Goal: Task Accomplishment & Management: Use online tool/utility

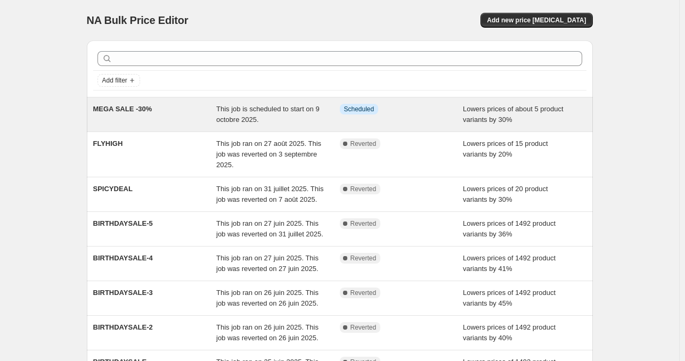
click at [336, 112] on div "This job is scheduled to start on 9 octobre 2025." at bounding box center [277, 114] width 123 height 21
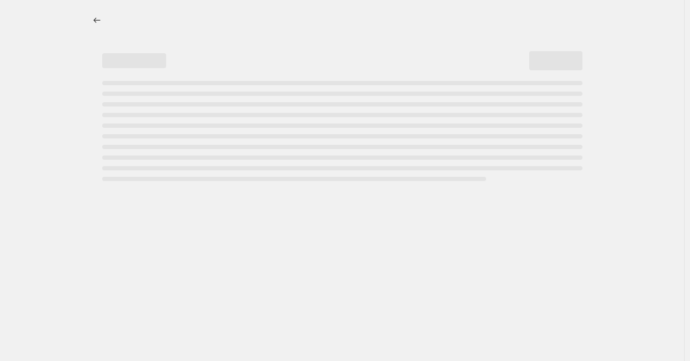
select select "percentage"
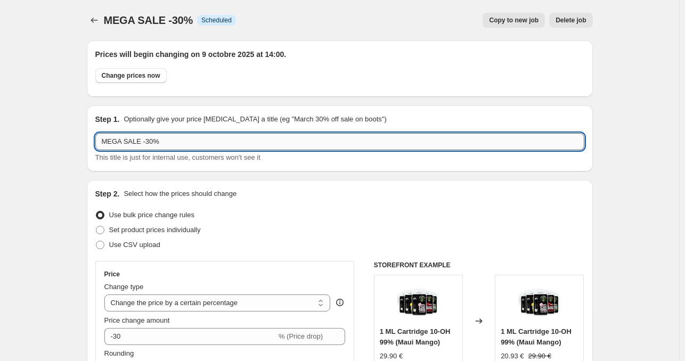
drag, startPoint x: 145, startPoint y: 143, endPoint x: 163, endPoint y: 136, distance: 19.9
click at [147, 143] on input "MEGA SALE -30%" at bounding box center [339, 141] width 489 height 17
click at [166, 136] on input "MEGA SALE -30%" at bounding box center [339, 141] width 489 height 17
click at [142, 140] on input "MEGA SALE -30%" at bounding box center [339, 141] width 489 height 17
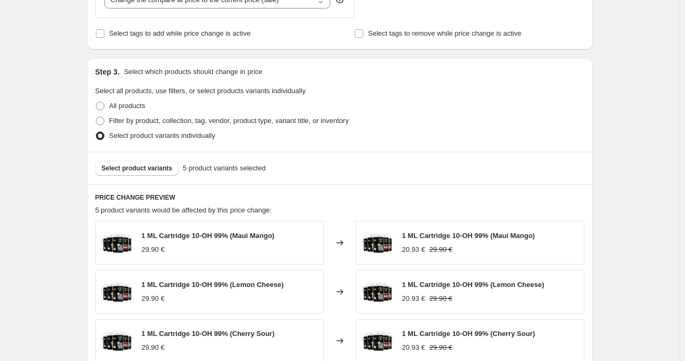
scroll to position [586, 0]
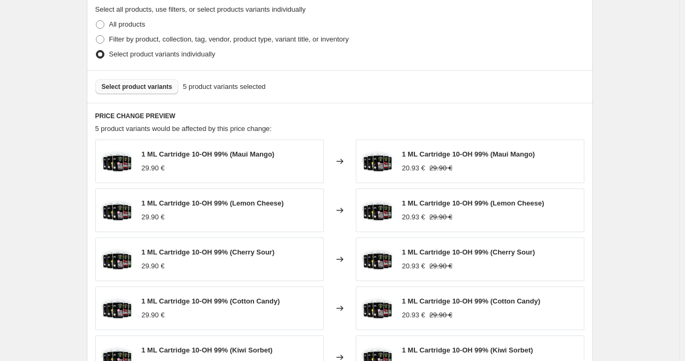
type input "MEGA SALE DC -30%"
click at [132, 85] on span "Select product variants" at bounding box center [137, 87] width 71 height 9
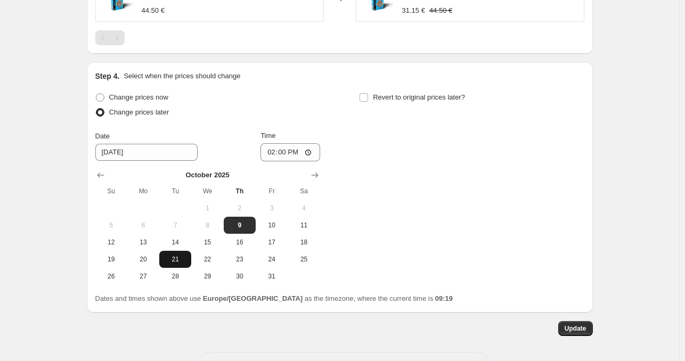
scroll to position [790, 0]
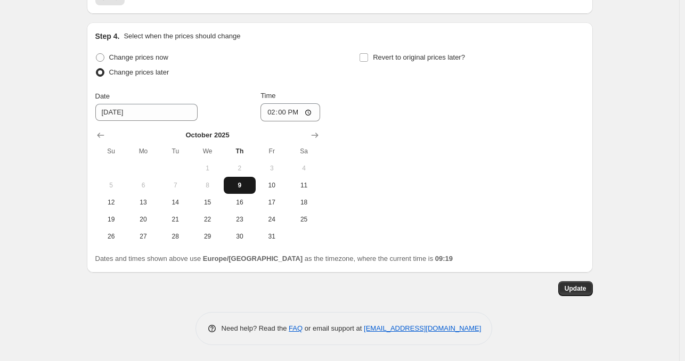
click at [242, 189] on span "9" at bounding box center [239, 185] width 23 height 9
click at [298, 115] on input "14:00" at bounding box center [290, 112] width 60 height 18
click at [311, 114] on input "14:00" at bounding box center [290, 112] width 60 height 18
type input "14:30"
click at [476, 176] on div "Change prices now Change prices later Date [DATE] Time 14:[DATE] Mo Tu We Th Fr…" at bounding box center [339, 147] width 489 height 195
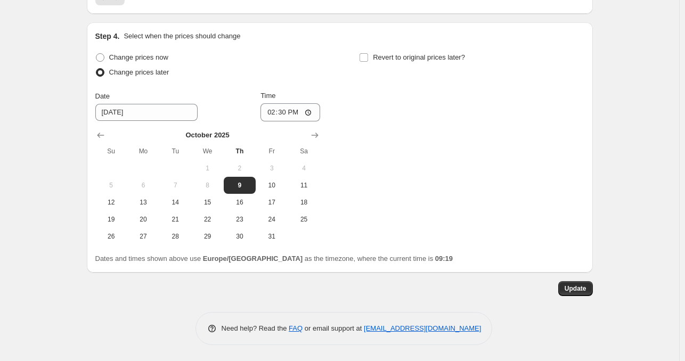
click at [582, 287] on span "Update" at bounding box center [575, 288] width 22 height 9
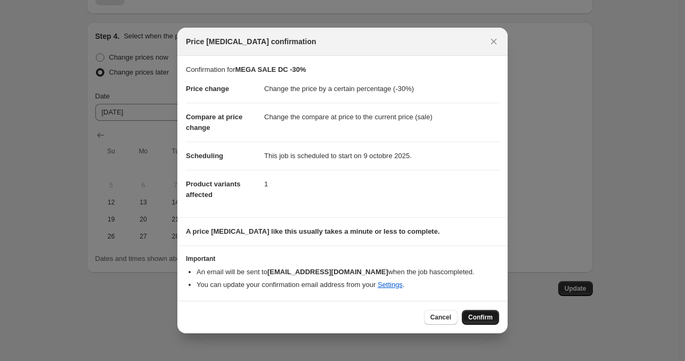
click at [484, 312] on button "Confirm" at bounding box center [480, 317] width 37 height 15
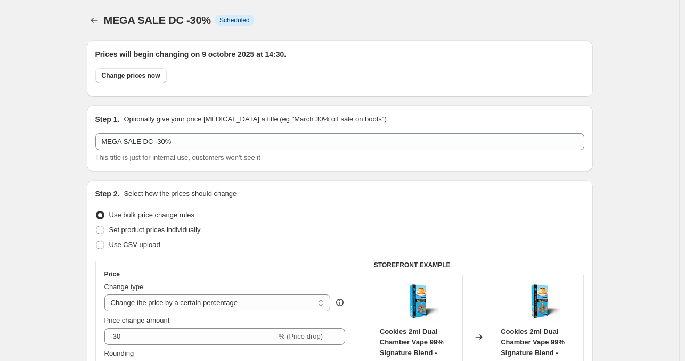
scroll to position [790, 0]
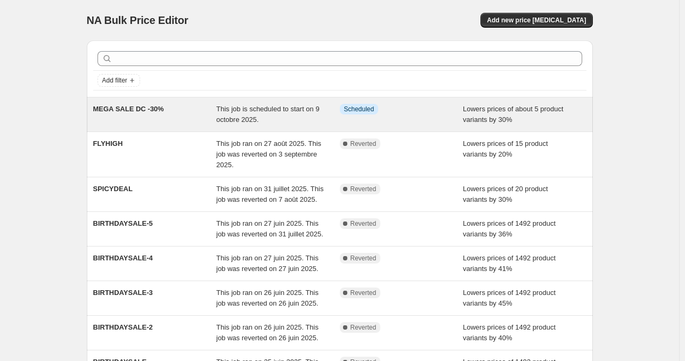
click at [312, 114] on div "This job is scheduled to start on 9 octobre 2025." at bounding box center [277, 114] width 123 height 21
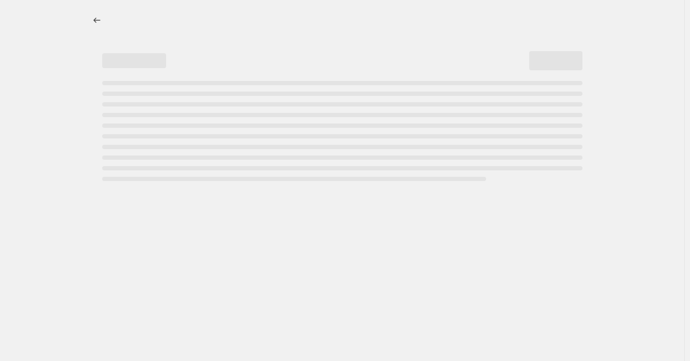
select select "percentage"
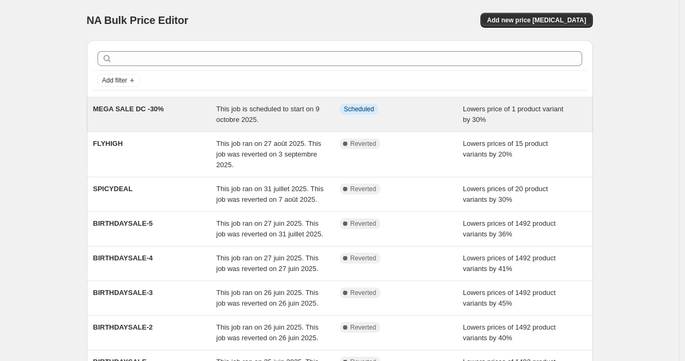
click at [300, 118] on div "This job is scheduled to start on 9 octobre 2025." at bounding box center [277, 114] width 123 height 21
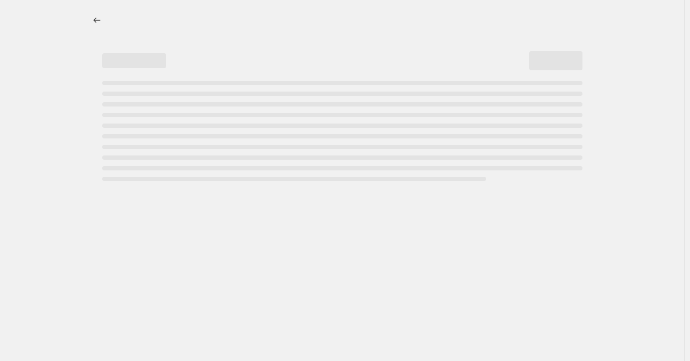
select select "percentage"
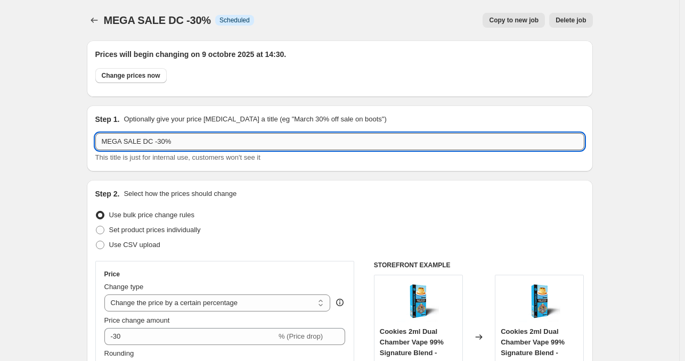
click at [152, 141] on input "MEGA SALE DC -30%" at bounding box center [339, 141] width 489 height 17
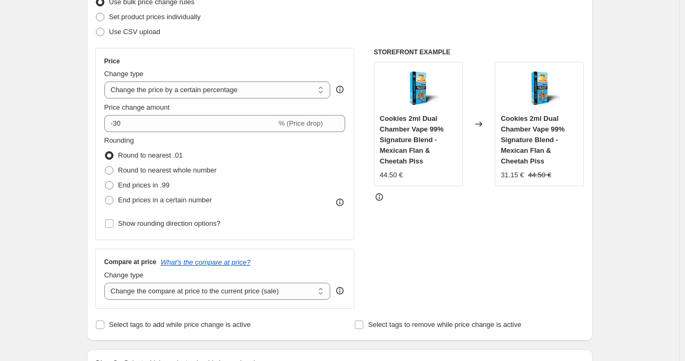
scroll to position [266, 0]
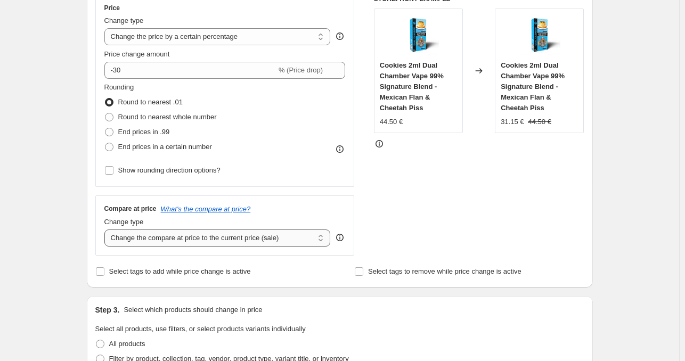
type input "MEGA SALE -30%"
click at [293, 238] on select "Change the compare at price to the current price (sale) Change the compare at p…" at bounding box center [217, 237] width 226 height 17
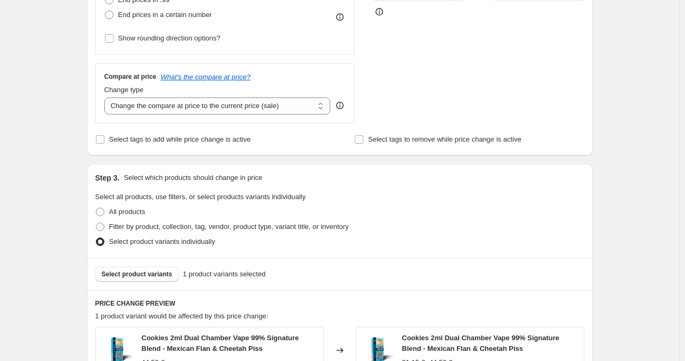
scroll to position [479, 0]
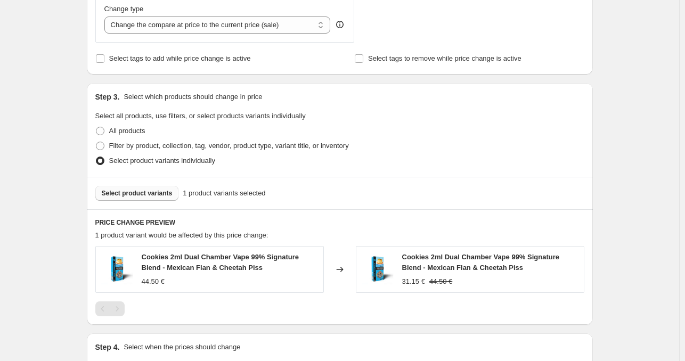
click at [170, 194] on span "Select product variants" at bounding box center [137, 193] width 71 height 9
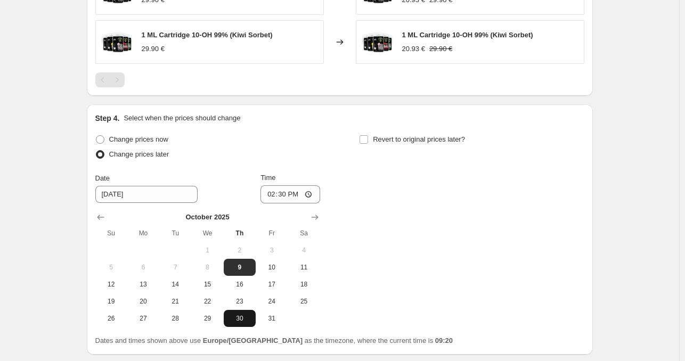
scroll to position [958, 0]
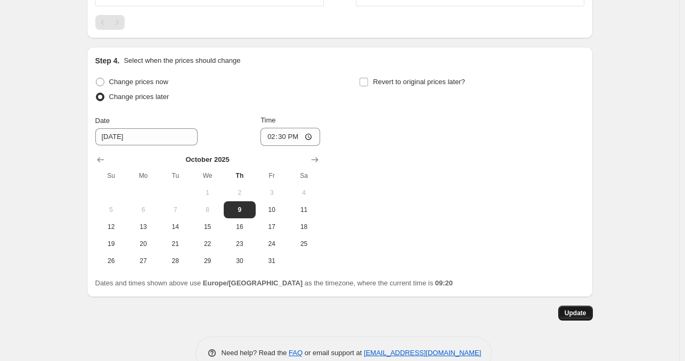
click at [590, 312] on button "Update" at bounding box center [575, 313] width 35 height 15
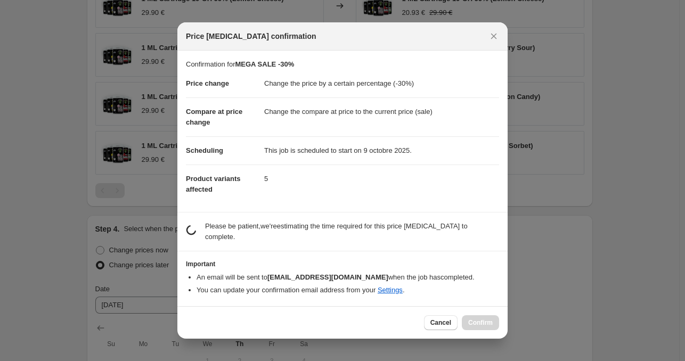
scroll to position [0, 0]
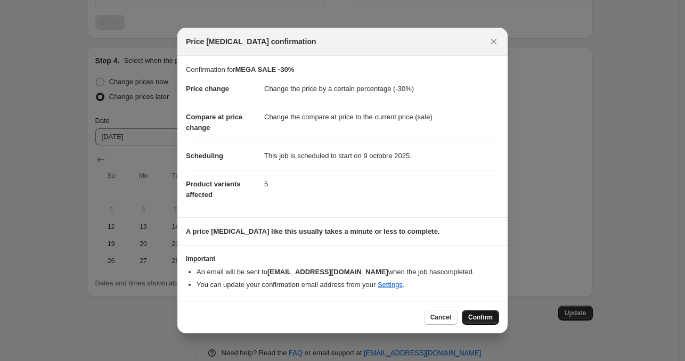
click at [478, 316] on span "Confirm" at bounding box center [480, 317] width 24 height 9
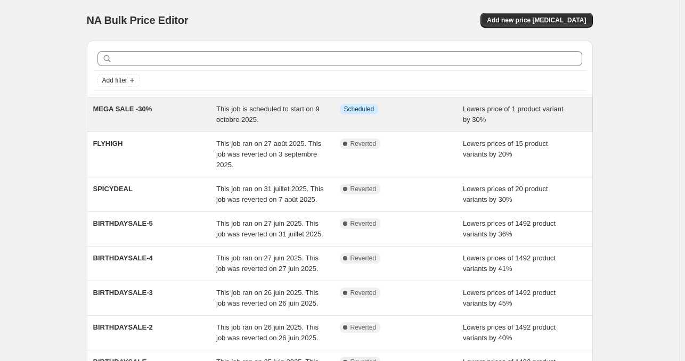
click at [403, 110] on div "Info Scheduled" at bounding box center [394, 109] width 108 height 11
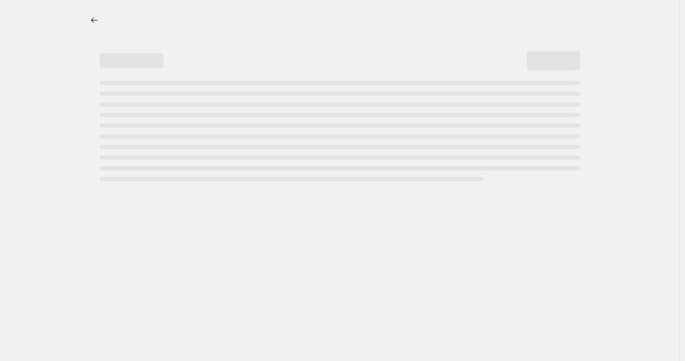
select select "percentage"
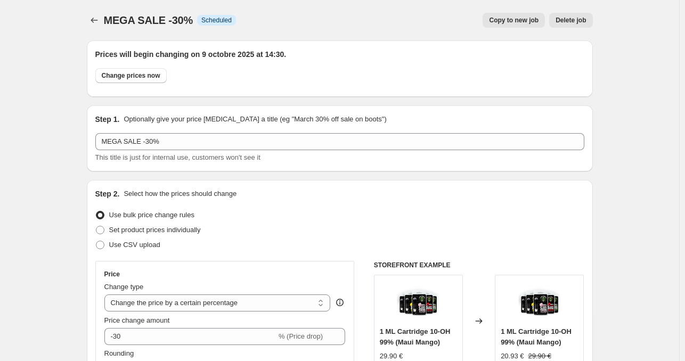
click at [525, 24] on span "Copy to new job" at bounding box center [514, 20] width 50 height 9
select select "percentage"
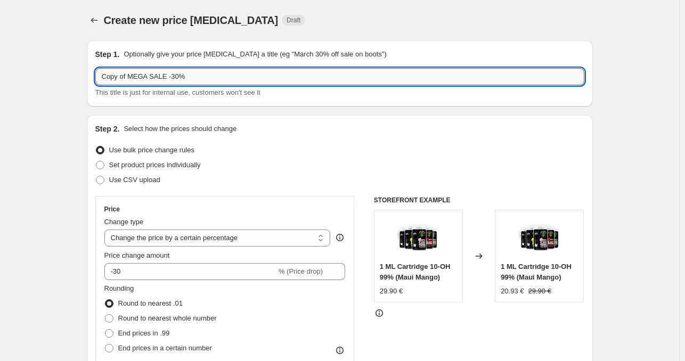
click at [126, 75] on input "Copy of MEGA SALE -30%" at bounding box center [339, 76] width 489 height 17
drag, startPoint x: 132, startPoint y: 77, endPoint x: 75, endPoint y: 80, distance: 57.6
click at [138, 72] on input "MEGA SALE -30%" at bounding box center [339, 76] width 489 height 17
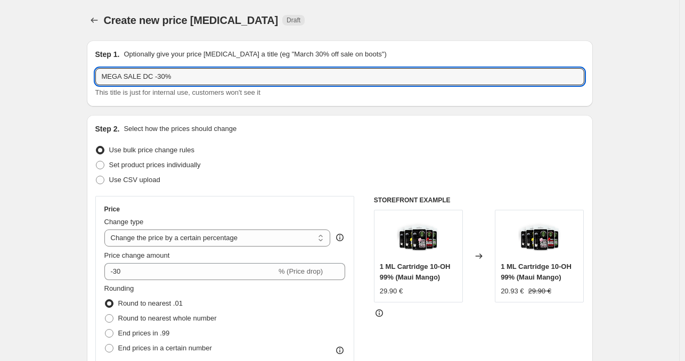
type input "MEGA SALE DC -30%"
drag, startPoint x: 635, startPoint y: 176, endPoint x: 617, endPoint y: 173, distance: 17.2
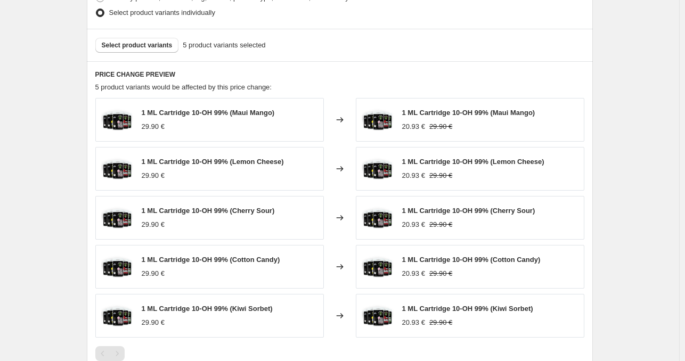
scroll to position [586, 0]
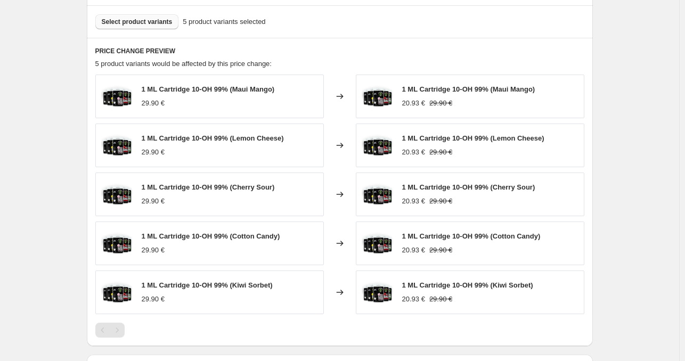
click at [160, 26] on button "Select product variants" at bounding box center [137, 21] width 84 height 15
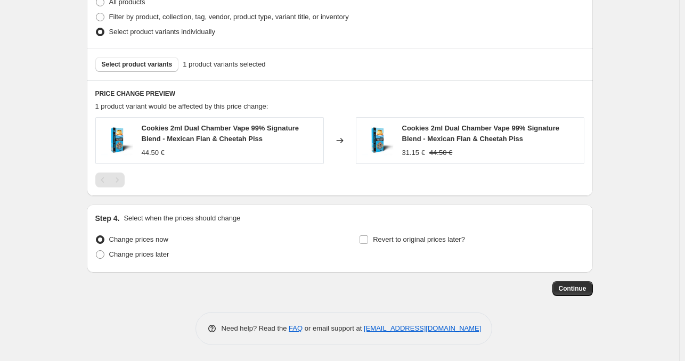
scroll to position [543, 0]
click at [150, 258] on span "Change prices later" at bounding box center [139, 254] width 60 height 8
click at [96, 251] on input "Change prices later" at bounding box center [96, 250] width 1 height 1
radio input "true"
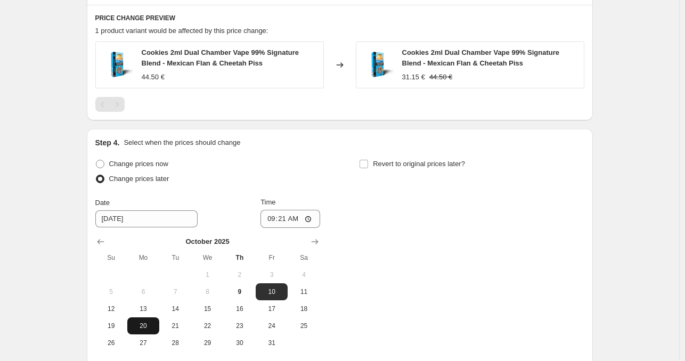
scroll to position [703, 0]
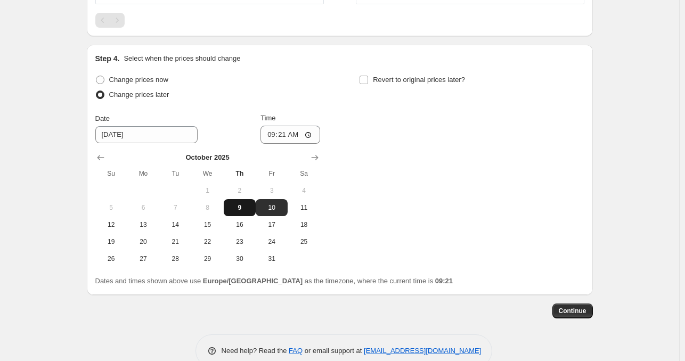
click at [245, 209] on span "9" at bounding box center [239, 207] width 23 height 9
type input "[DATE]"
click at [298, 135] on input "09:21" at bounding box center [290, 135] width 60 height 18
click at [314, 133] on input "09:21" at bounding box center [290, 135] width 60 height 18
type input "14:30"
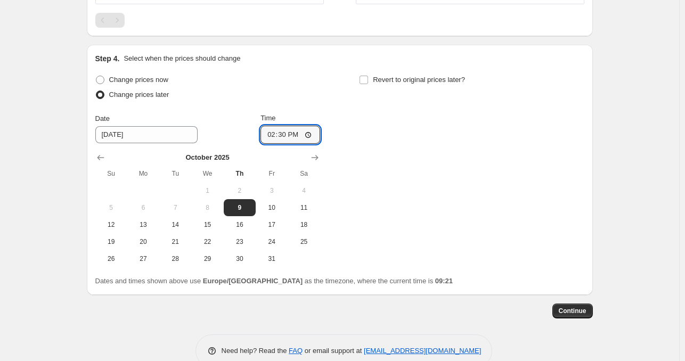
click at [471, 172] on div "Change prices now Change prices later Date [DATE] Time 14:[DATE] Mo Tu We Th Fr…" at bounding box center [339, 169] width 489 height 195
click at [579, 315] on span "Continue" at bounding box center [572, 311] width 28 height 9
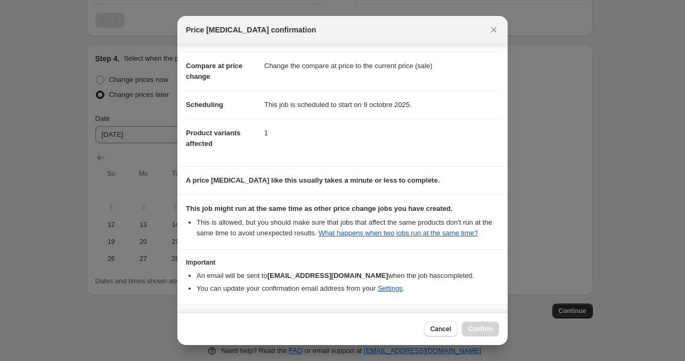
scroll to position [73, 0]
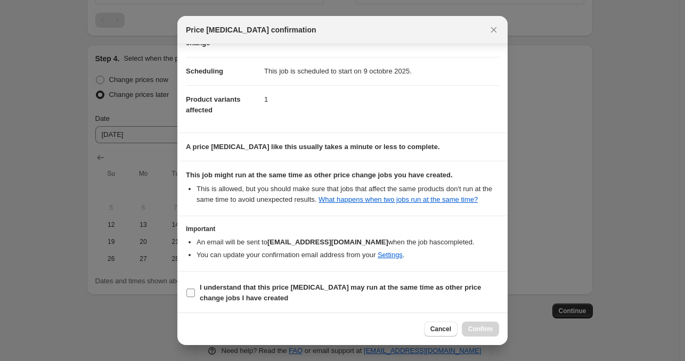
click at [368, 282] on span "I understand that this price [MEDICAL_DATA] may run at the same time as other p…" at bounding box center [349, 292] width 299 height 21
click at [195, 289] on input "I understand that this price [MEDICAL_DATA] may run at the same time as other p…" at bounding box center [190, 293] width 9 height 9
checkbox input "true"
click at [476, 332] on span "Confirm" at bounding box center [480, 329] width 24 height 9
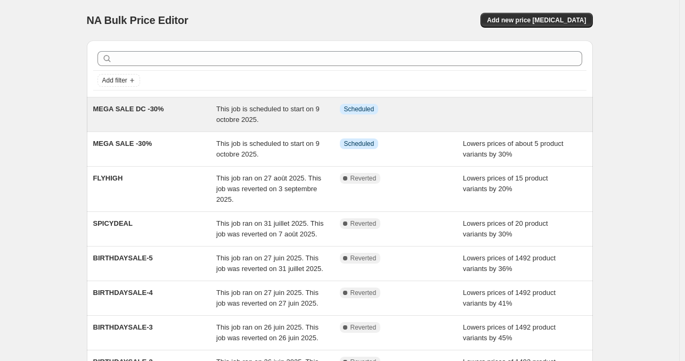
click at [247, 112] on span "This job is scheduled to start on 9 octobre 2025." at bounding box center [267, 114] width 103 height 19
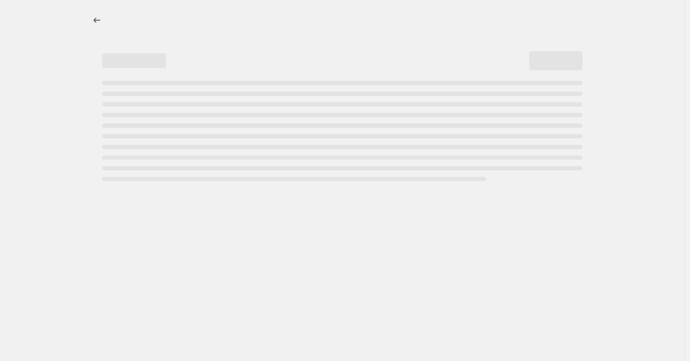
select select "percentage"
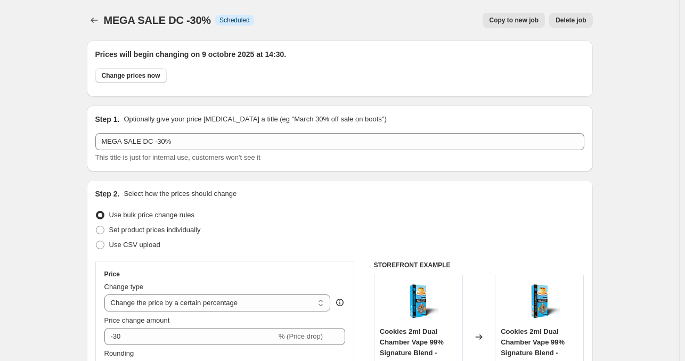
click at [513, 24] on span "Copy to new job" at bounding box center [514, 20] width 50 height 9
select select "percentage"
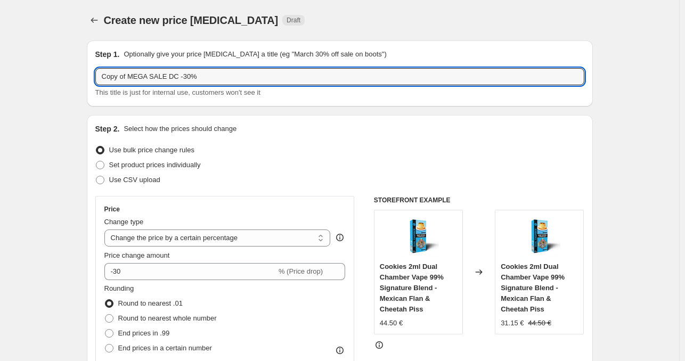
drag, startPoint x: 131, startPoint y: 78, endPoint x: 64, endPoint y: 87, distance: 68.2
click at [147, 79] on input "MEGA SALE DC -30%" at bounding box center [339, 76] width 489 height 17
click at [146, 80] on input "MEGA SALE DC -30%" at bounding box center [339, 76] width 489 height 17
click at [145, 77] on input "MEGA SALE -30%" at bounding box center [339, 76] width 489 height 17
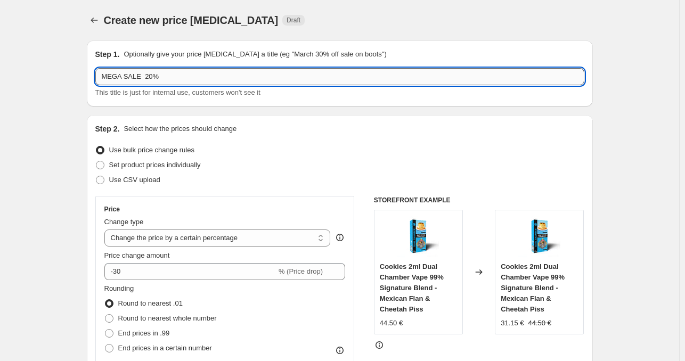
drag, startPoint x: 141, startPoint y: 75, endPoint x: 297, endPoint y: 85, distance: 156.8
click at [145, 75] on input "MEGA SALE 20%" at bounding box center [339, 76] width 489 height 17
type input "MEGA SALE -20%"
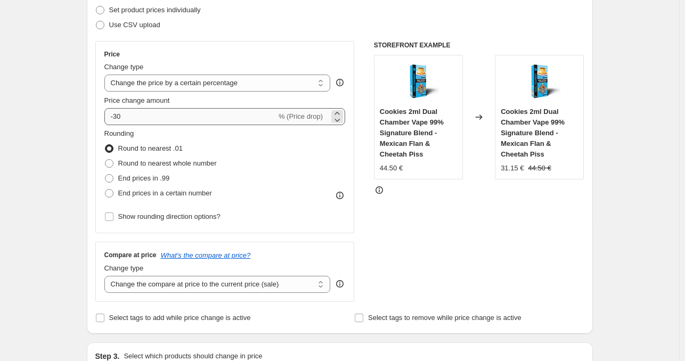
scroll to position [160, 0]
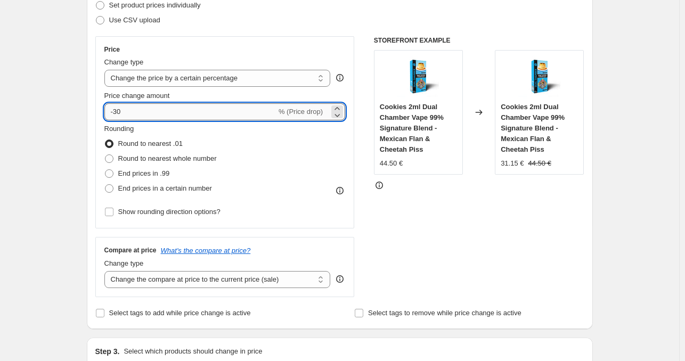
click at [117, 112] on input "-30" at bounding box center [190, 111] width 172 height 17
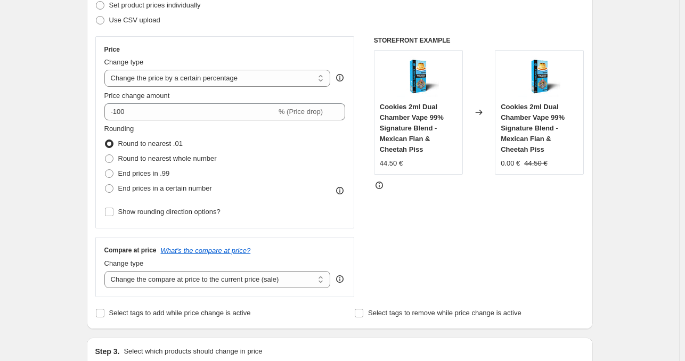
click at [631, 212] on div "Create new price [MEDICAL_DATA]. This page is ready Create new price [MEDICAL_D…" at bounding box center [339, 292] width 679 height 904
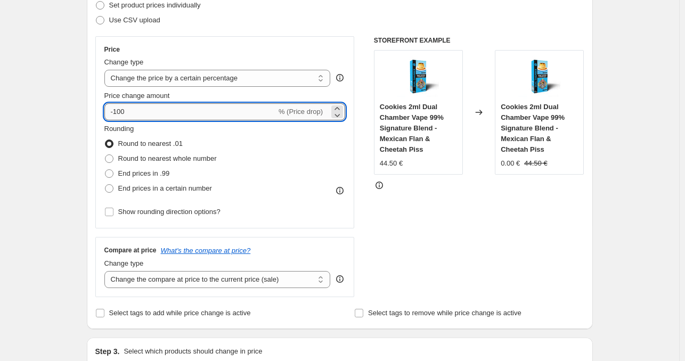
drag, startPoint x: 116, startPoint y: 113, endPoint x: 122, endPoint y: 117, distance: 8.1
click at [122, 117] on input "-100" at bounding box center [190, 111] width 172 height 17
type input "-20"
click at [78, 131] on div "Create new price [MEDICAL_DATA]. This page is ready Create new price [MEDICAL_D…" at bounding box center [339, 292] width 531 height 904
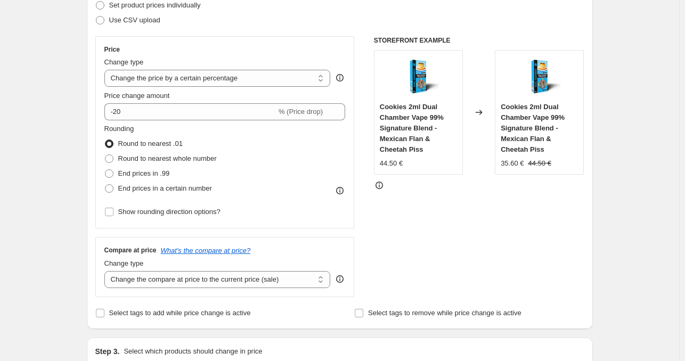
click at [68, 155] on div "Create new price [MEDICAL_DATA]. This page is ready Create new price [MEDICAL_D…" at bounding box center [339, 292] width 679 height 904
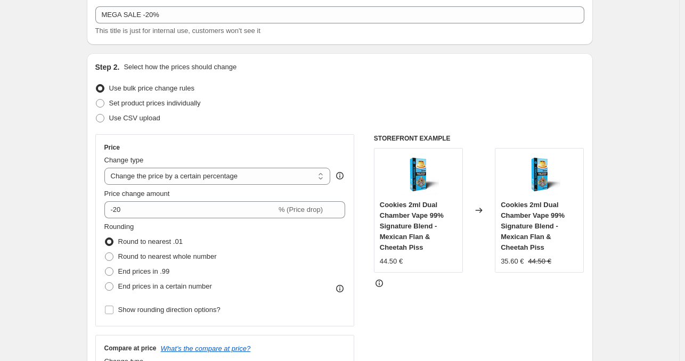
scroll to position [0, 0]
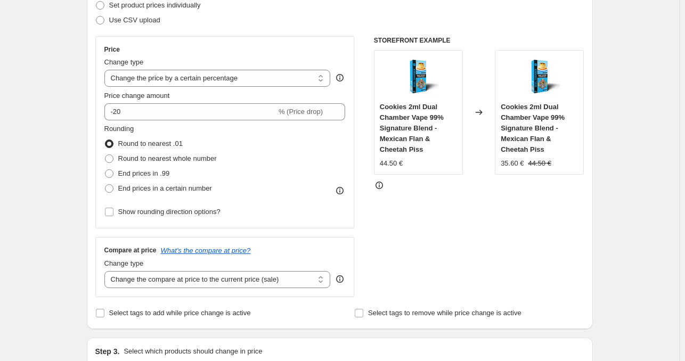
click at [75, 217] on div "Create new price [MEDICAL_DATA]. This page is ready Create new price [MEDICAL_D…" at bounding box center [339, 292] width 679 height 904
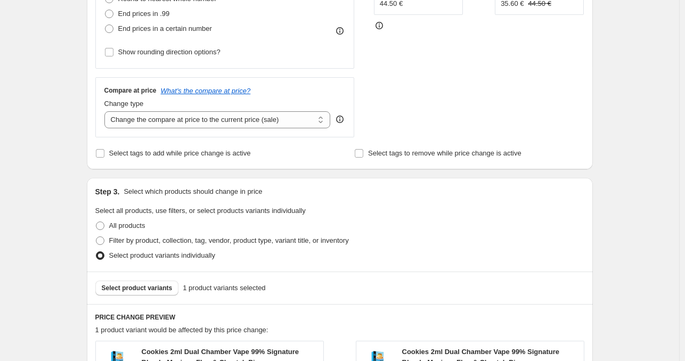
scroll to position [532, 0]
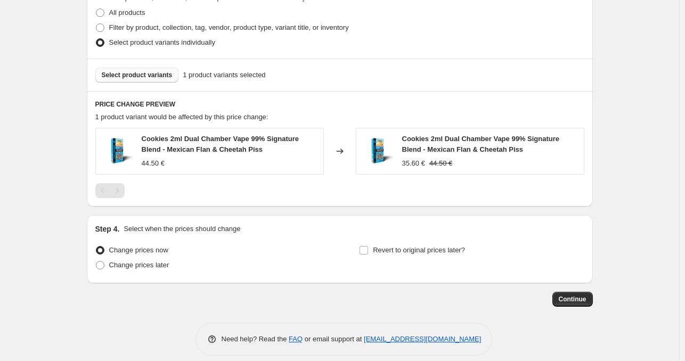
click at [154, 77] on span "Select product variants" at bounding box center [137, 75] width 71 height 9
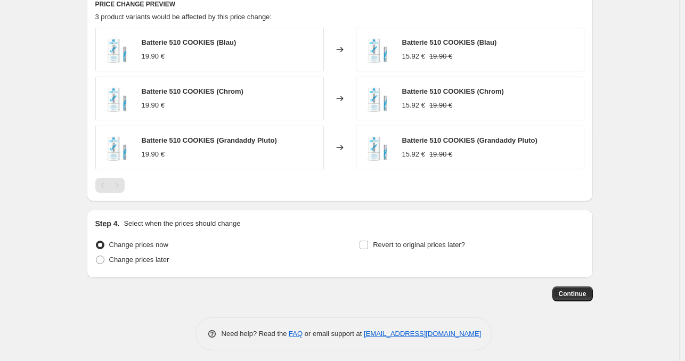
scroll to position [637, 0]
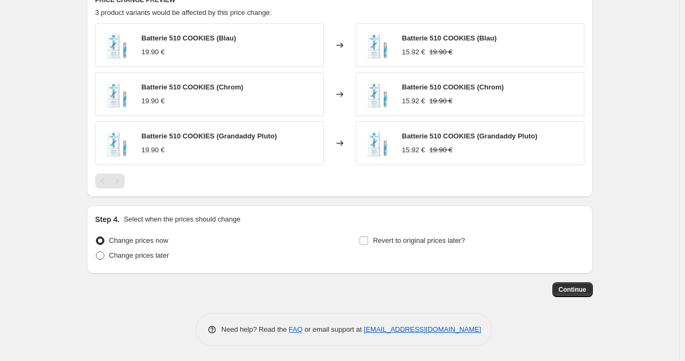
click at [154, 257] on span "Change prices later" at bounding box center [139, 255] width 60 height 8
click at [96, 252] on input "Change prices later" at bounding box center [96, 251] width 1 height 1
radio input "true"
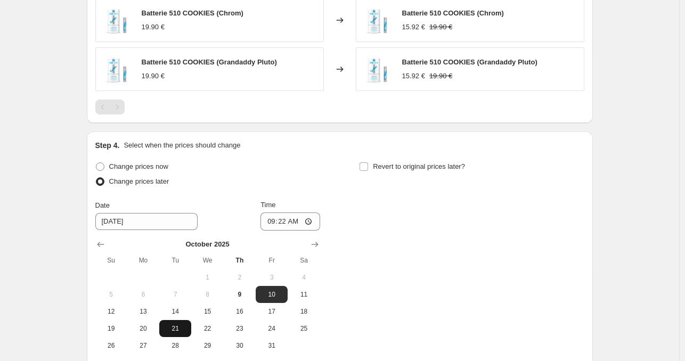
scroll to position [819, 0]
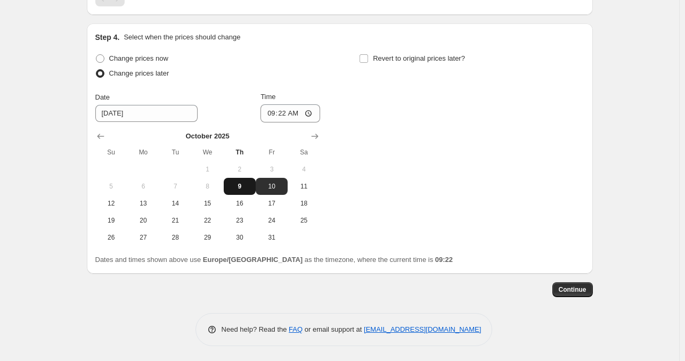
click at [235, 184] on span "9" at bounding box center [239, 186] width 23 height 9
type input "[DATE]"
click at [299, 109] on input "09:22" at bounding box center [290, 113] width 60 height 18
click at [315, 117] on input "09:22" at bounding box center [290, 113] width 60 height 18
type input "14:30"
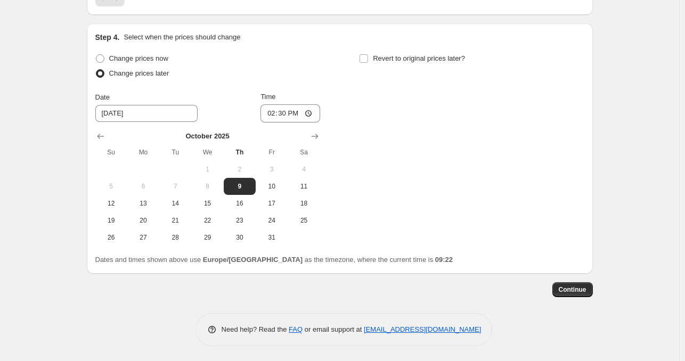
click at [446, 182] on div "Change prices now Change prices later Date [DATE] Time 14:[DATE] Mo Tu We Th Fr…" at bounding box center [339, 148] width 489 height 195
click at [580, 289] on span "Continue" at bounding box center [572, 289] width 28 height 9
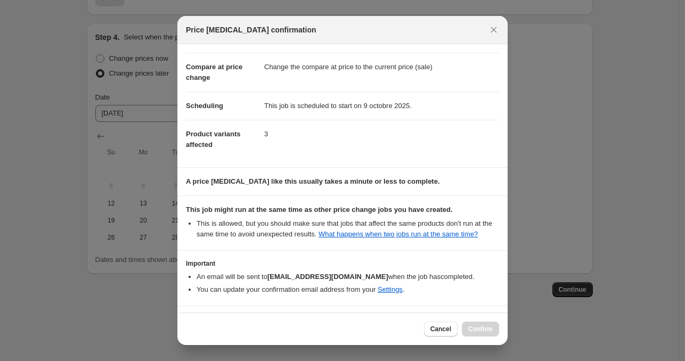
scroll to position [73, 0]
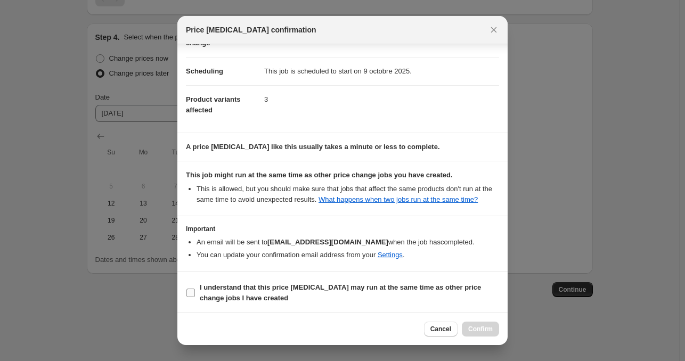
click at [339, 289] on b "I understand that this price [MEDICAL_DATA] may run at the same time as other p…" at bounding box center [340, 292] width 281 height 19
click at [195, 289] on input "I understand that this price [MEDICAL_DATA] may run at the same time as other p…" at bounding box center [190, 293] width 9 height 9
checkbox input "true"
click at [480, 332] on span "Confirm" at bounding box center [480, 329] width 24 height 9
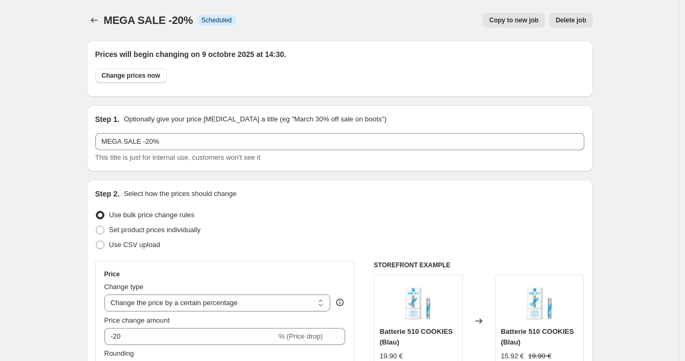
scroll to position [819, 0]
